Goal: Task Accomplishment & Management: Complete application form

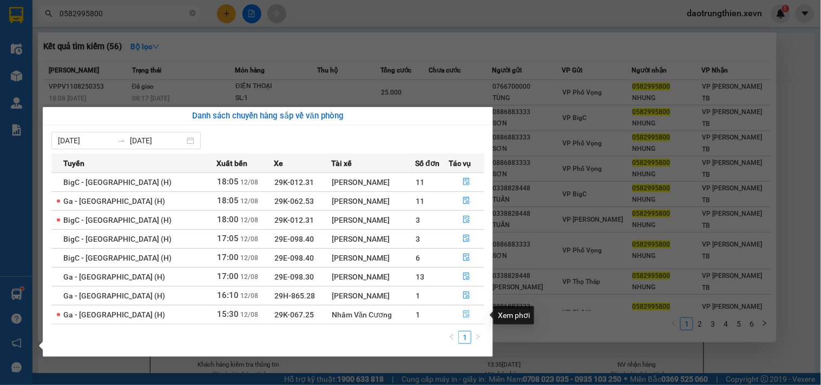
click at [464, 317] on icon "file-done" at bounding box center [467, 314] width 6 height 8
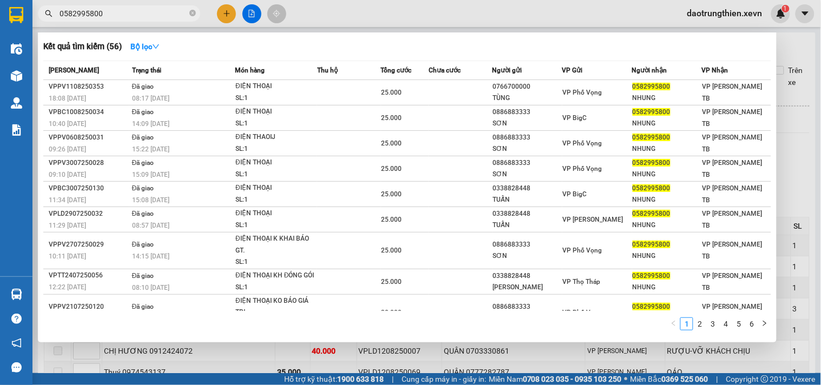
click at [785, 47] on div at bounding box center [410, 192] width 821 height 385
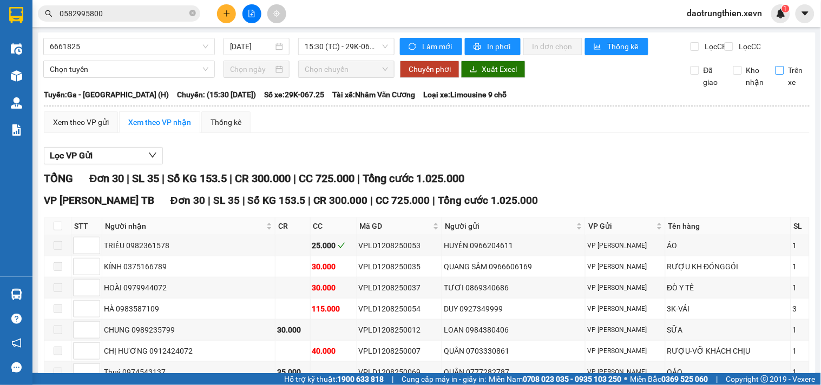
click at [775, 75] on input "Trên xe" at bounding box center [779, 70] width 9 height 9
checkbox input "true"
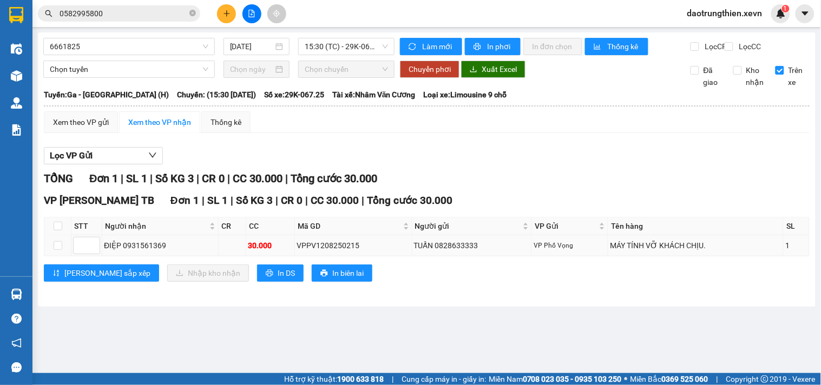
click at [377, 252] on div "VPPV1208250215" at bounding box center [353, 246] width 114 height 12
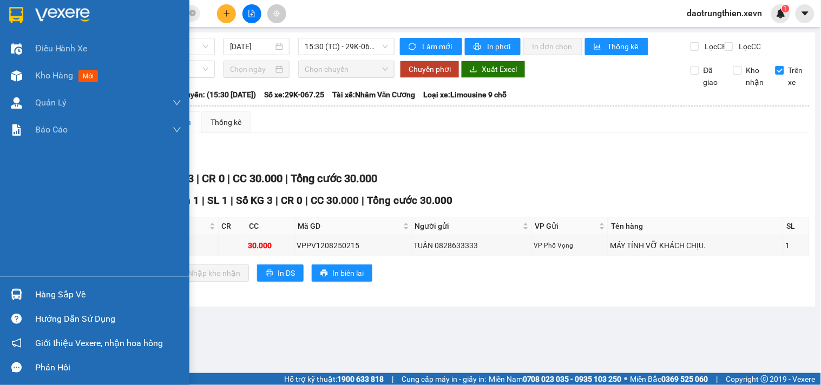
click at [24, 303] on div at bounding box center [16, 294] width 19 height 19
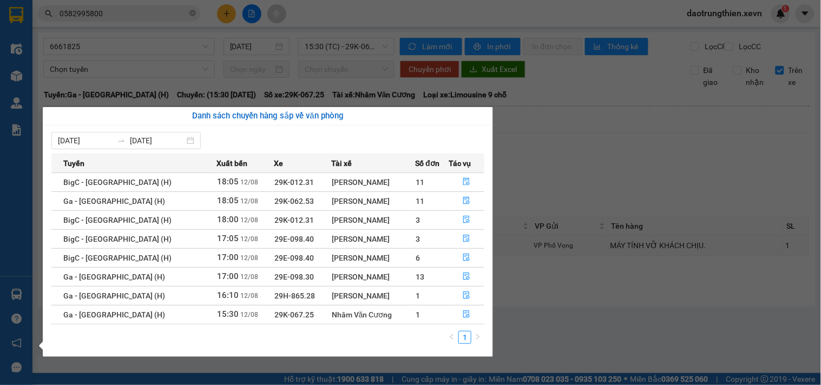
click at [266, 26] on section "Kết quả tìm kiếm ( 56 ) Bộ lọc Mã ĐH Trạng thái Món hàng Thu hộ Tổng cước Chưa …" at bounding box center [410, 192] width 821 height 385
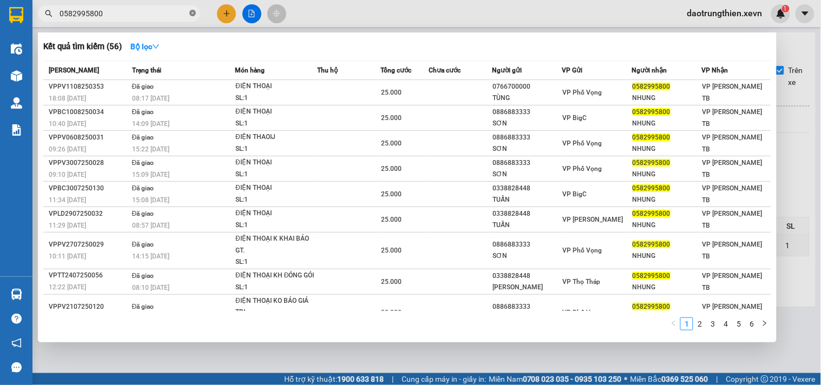
click at [193, 17] on span at bounding box center [192, 14] width 6 height 10
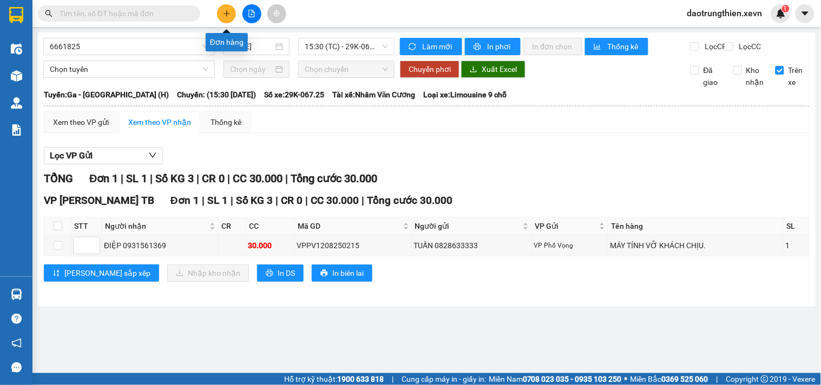
click at [227, 14] on icon "plus" at bounding box center [226, 13] width 6 height 1
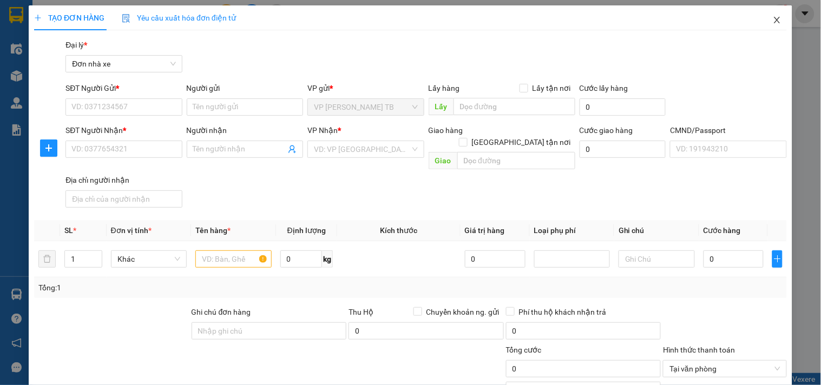
click at [772, 19] on icon "close" at bounding box center [776, 20] width 9 height 9
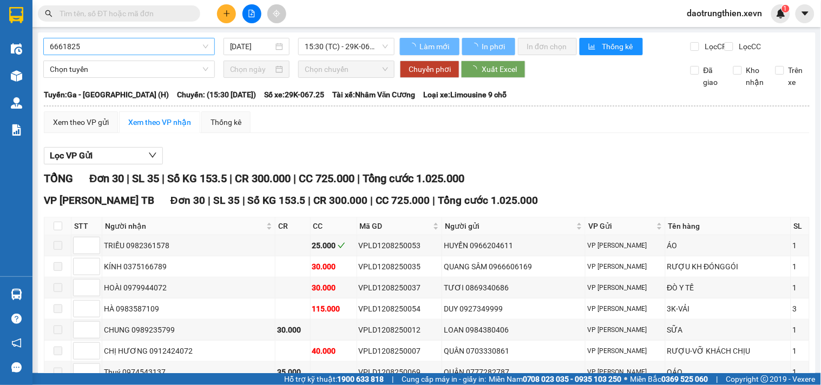
click at [109, 50] on span "6661825" at bounding box center [129, 46] width 158 height 16
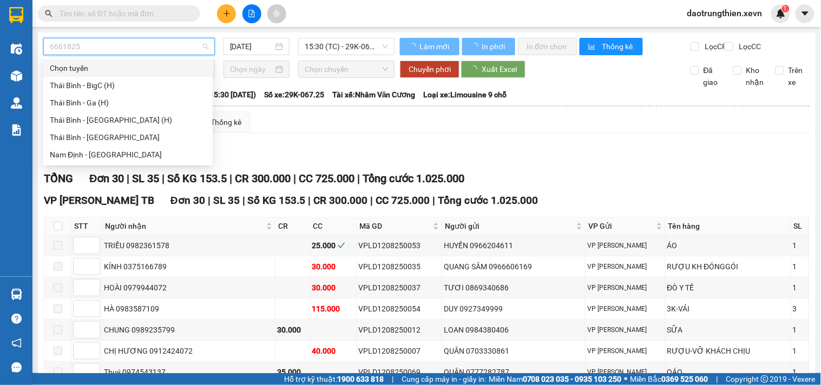
click at [147, 16] on input "text" at bounding box center [123, 14] width 128 height 12
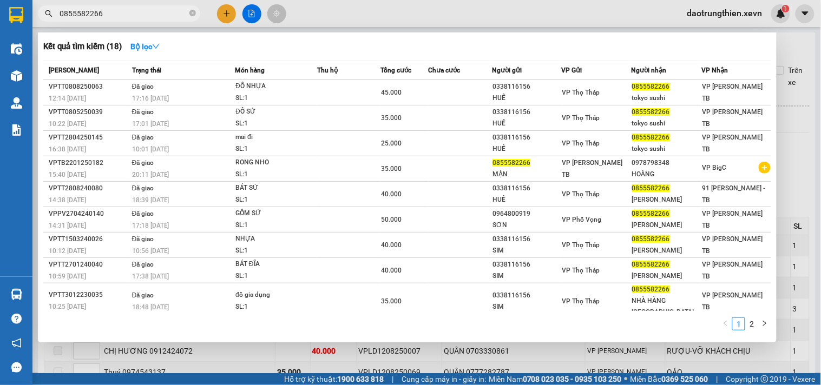
type input "0855582266"
click at [401, 77] on th "Tổng cước" at bounding box center [404, 70] width 48 height 19
click at [127, 10] on input "0855582266" at bounding box center [123, 14] width 128 height 12
click at [194, 15] on icon "close-circle" at bounding box center [192, 13] width 6 height 6
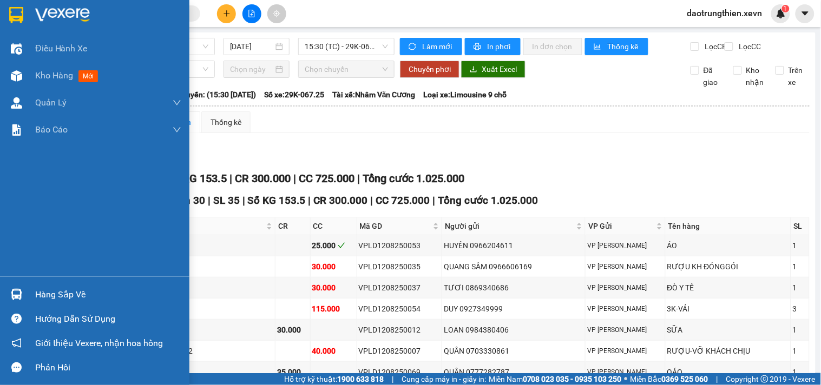
click at [52, 296] on div "Hàng sắp về" at bounding box center [108, 295] width 146 height 16
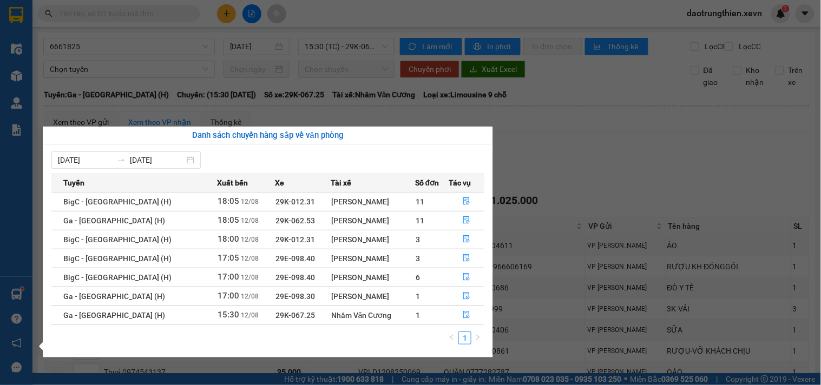
click at [283, 42] on section "Kết quả tìm kiếm ( 18 ) Bộ lọc Mã ĐH Trạng thái Món hàng Thu hộ Tổng cước Chưa …" at bounding box center [410, 192] width 821 height 385
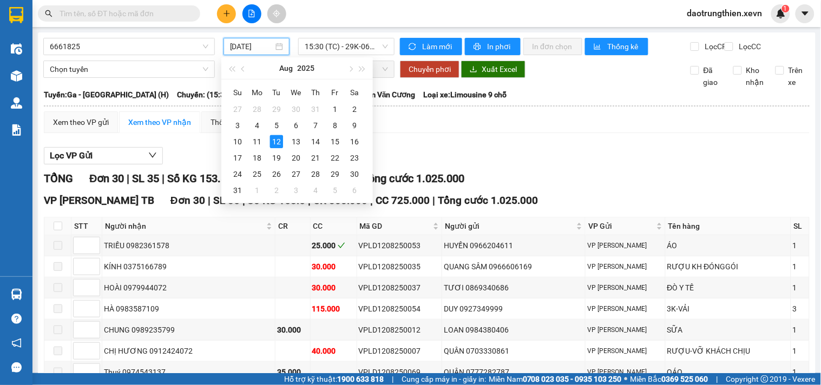
click at [150, 21] on span at bounding box center [119, 13] width 162 height 16
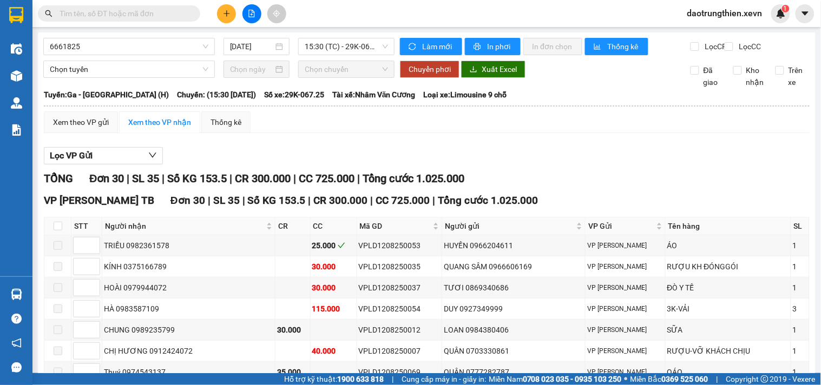
click at [157, 12] on input "text" at bounding box center [123, 14] width 128 height 12
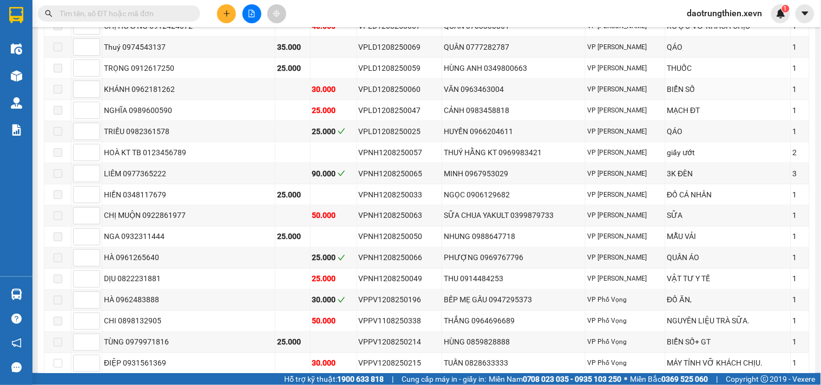
scroll to position [144, 0]
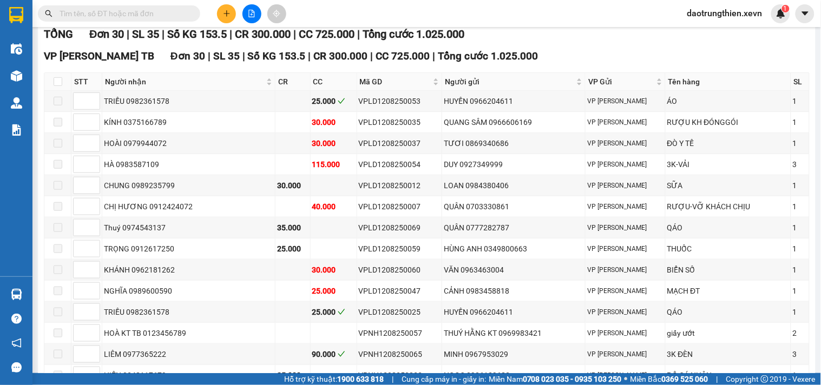
click at [138, 15] on input "text" at bounding box center [123, 14] width 128 height 12
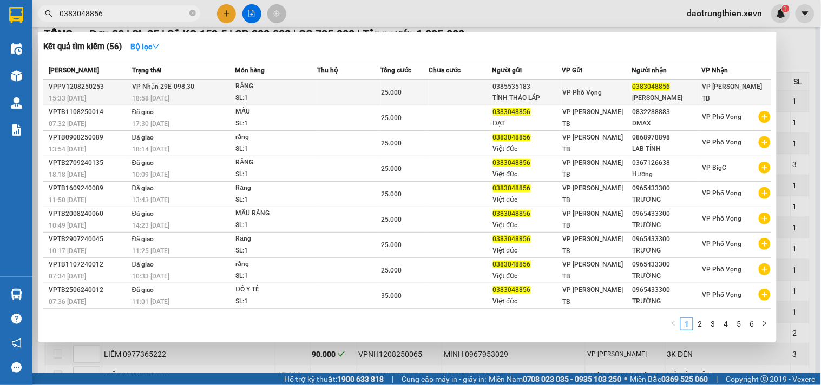
type input "0383048856"
click at [595, 89] on span "VP Phố Vọng" at bounding box center [581, 93] width 39 height 8
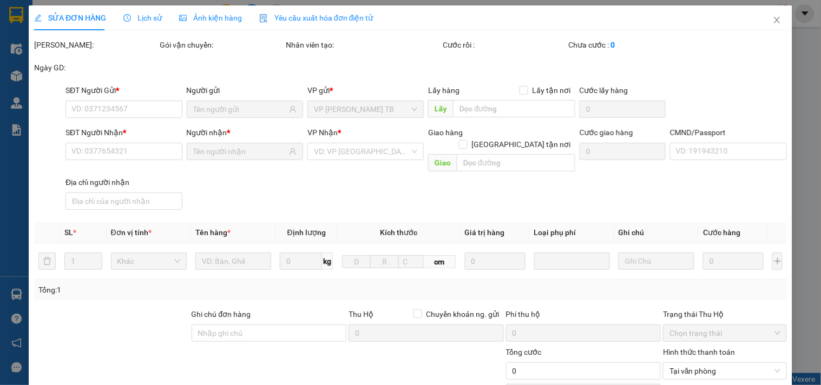
type input "0385535183"
type input "TỈNH THÁO LẮP"
type input "0383048856"
type input "XUÂN ĐẠT"
type input "HƯỜNG 0383912985"
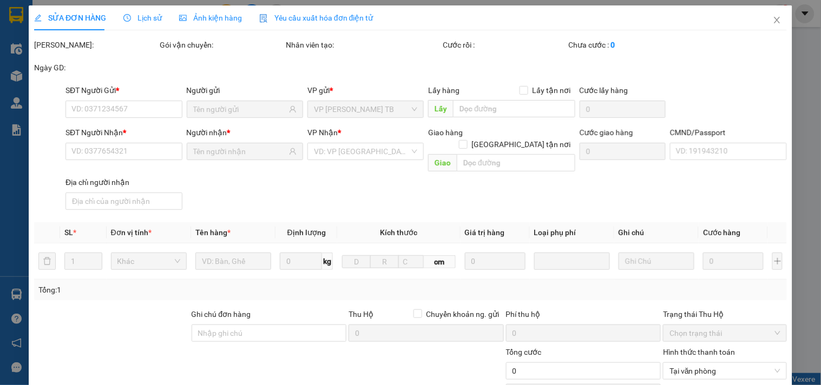
type input "25.000"
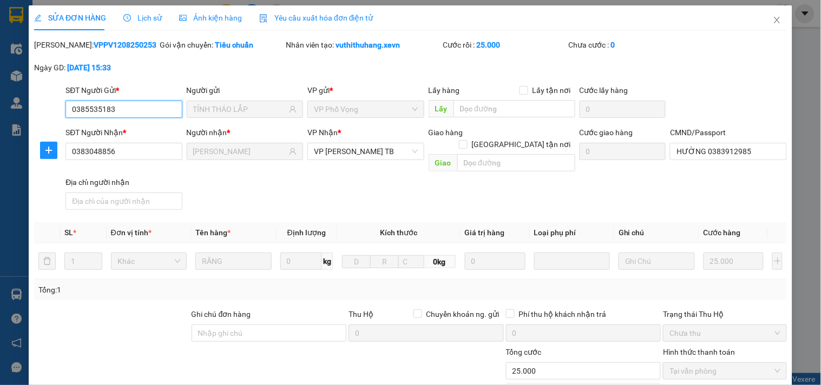
scroll to position [132, 0]
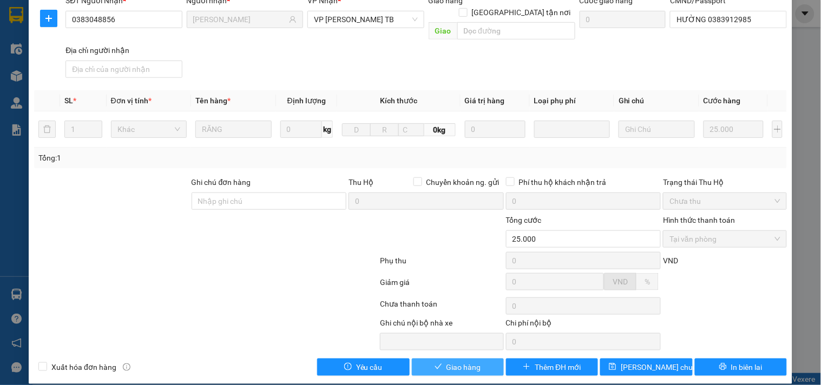
click at [482, 359] on button "Giao hàng" at bounding box center [458, 367] width 92 height 17
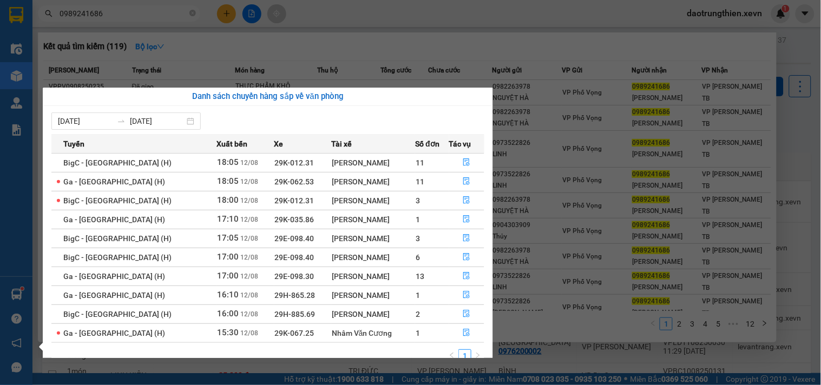
scroll to position [161, 0]
